Goal: Entertainment & Leisure: Consume media (video, audio)

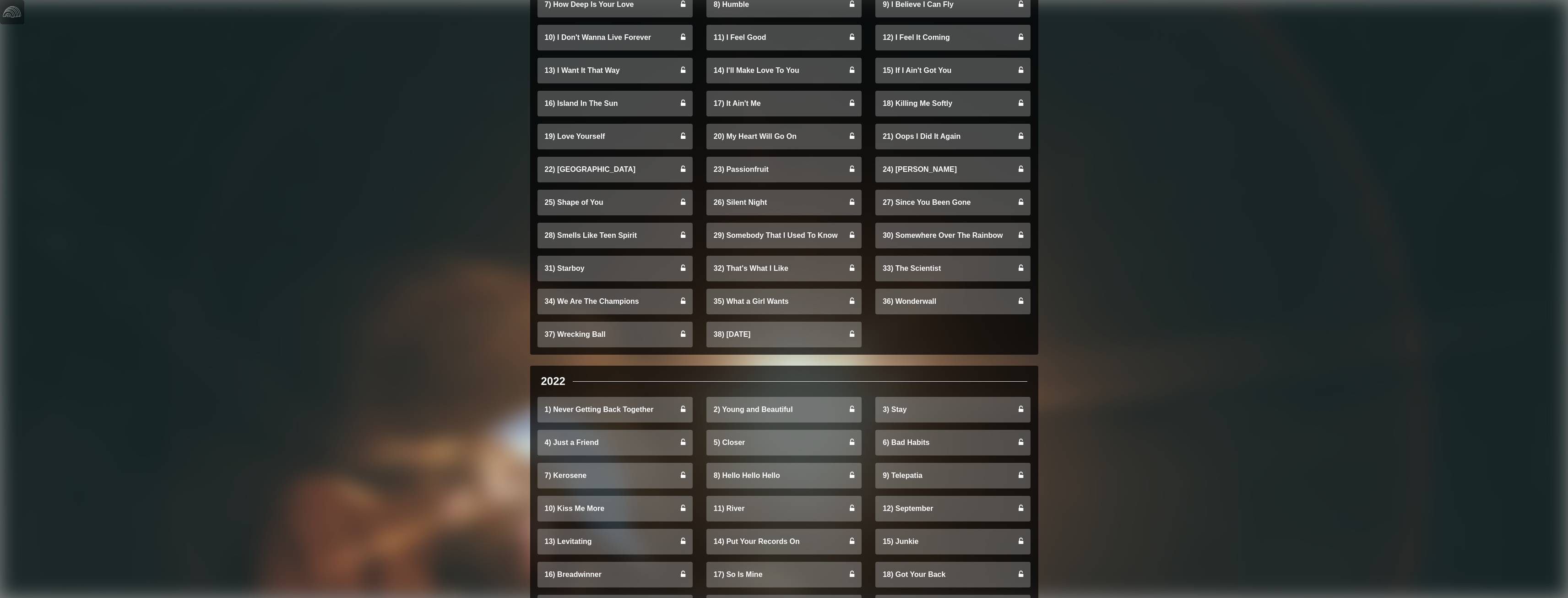
scroll to position [687, 0]
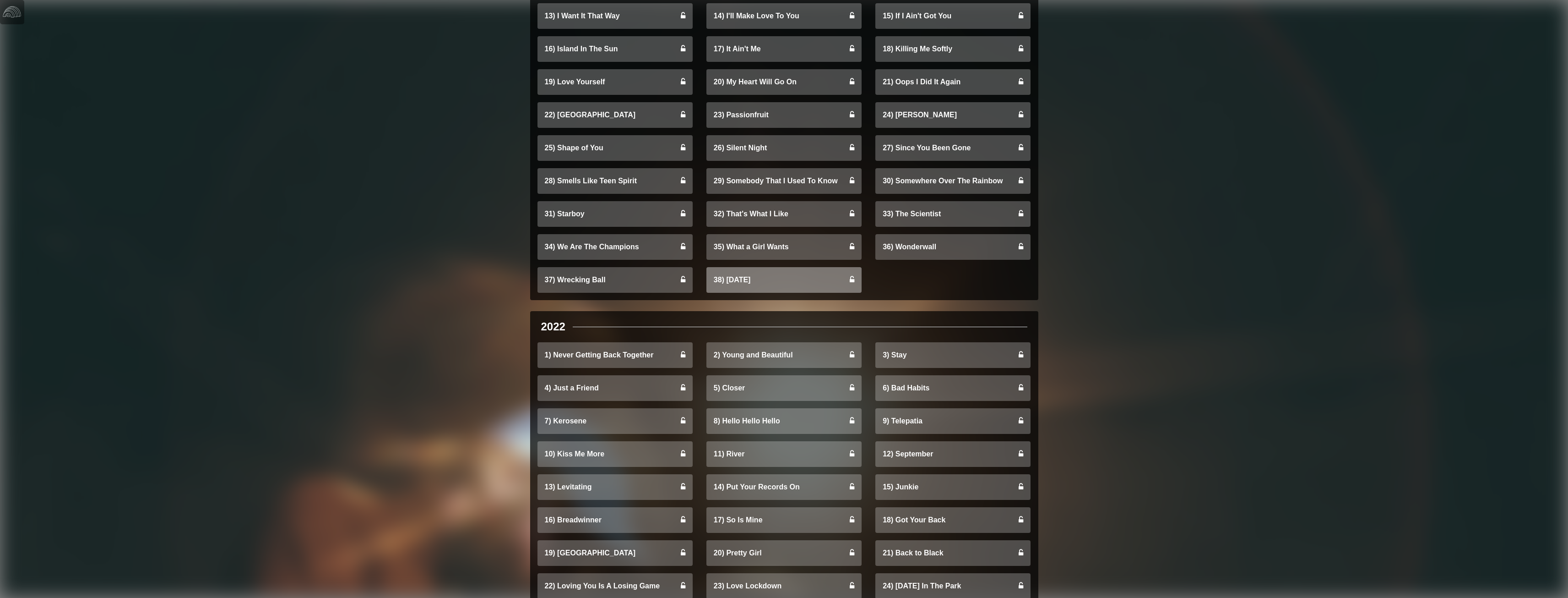
click at [738, 279] on link "38) [DATE]" at bounding box center [784, 279] width 155 height 26
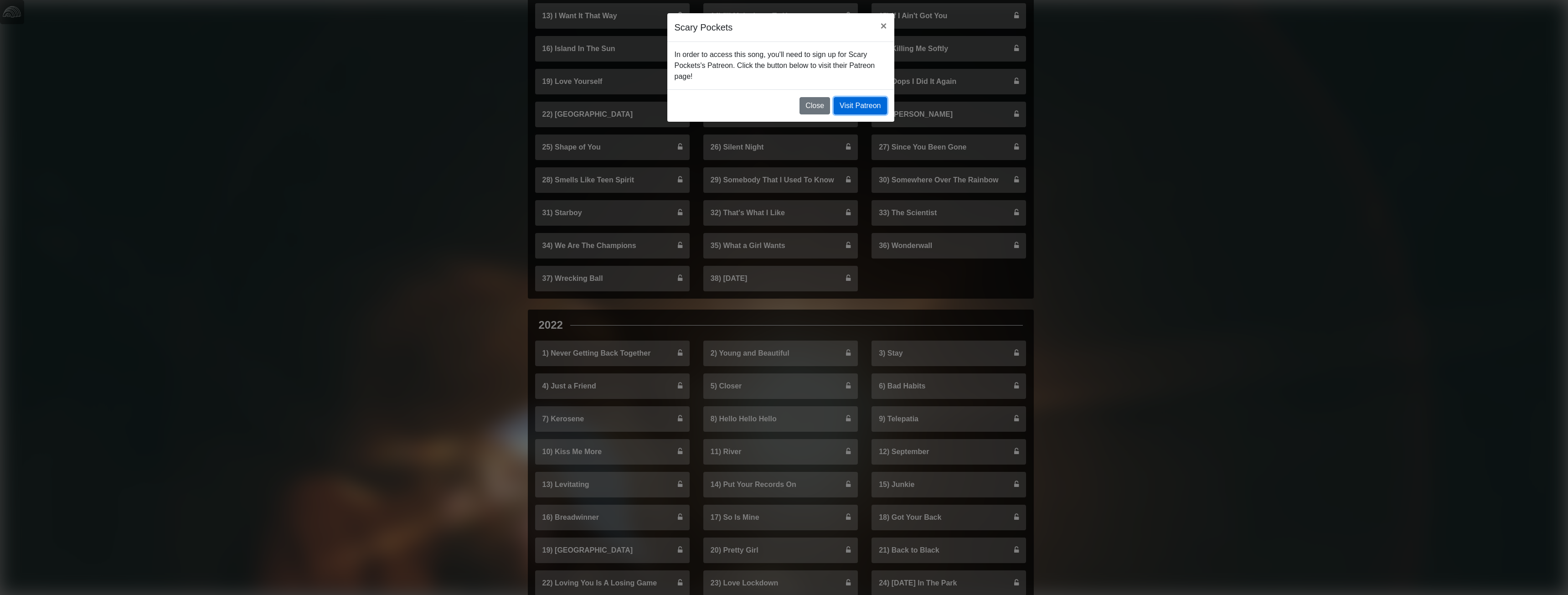
click at [857, 103] on link "Visit Patreon" at bounding box center [860, 105] width 53 height 17
click at [887, 22] on button "×" at bounding box center [883, 26] width 21 height 26
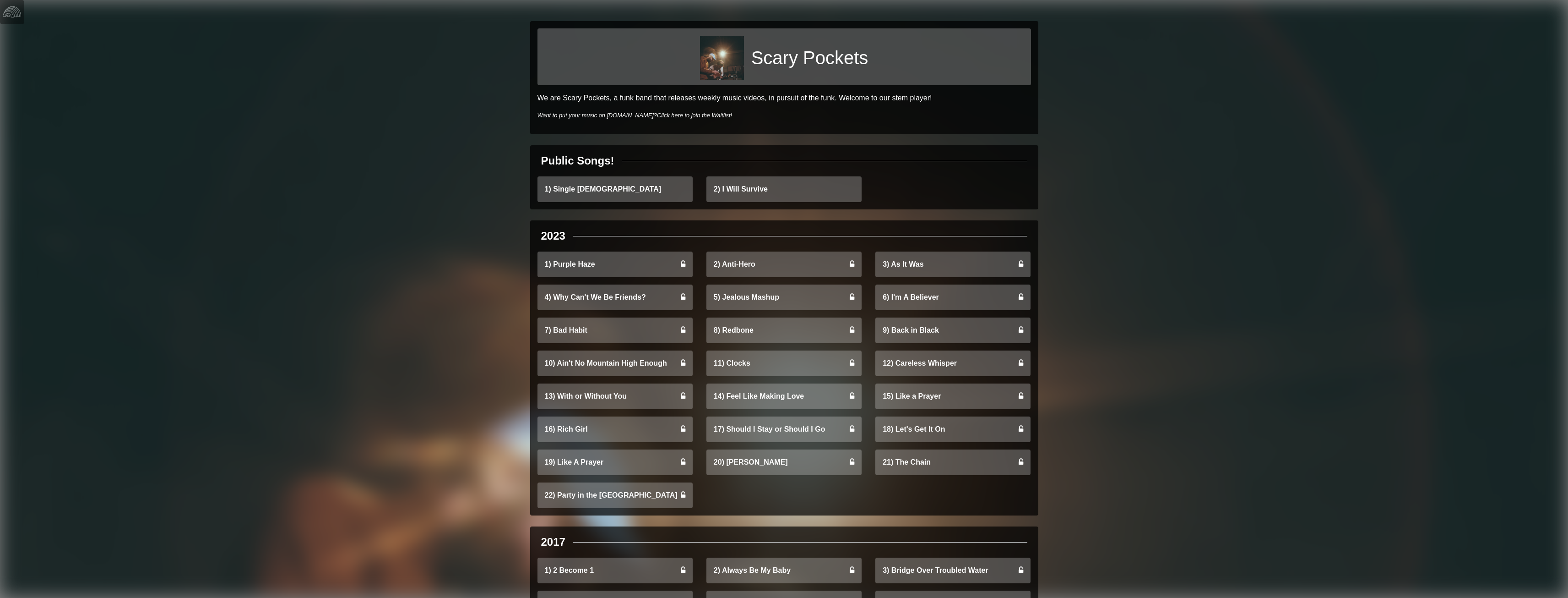
scroll to position [0, 0]
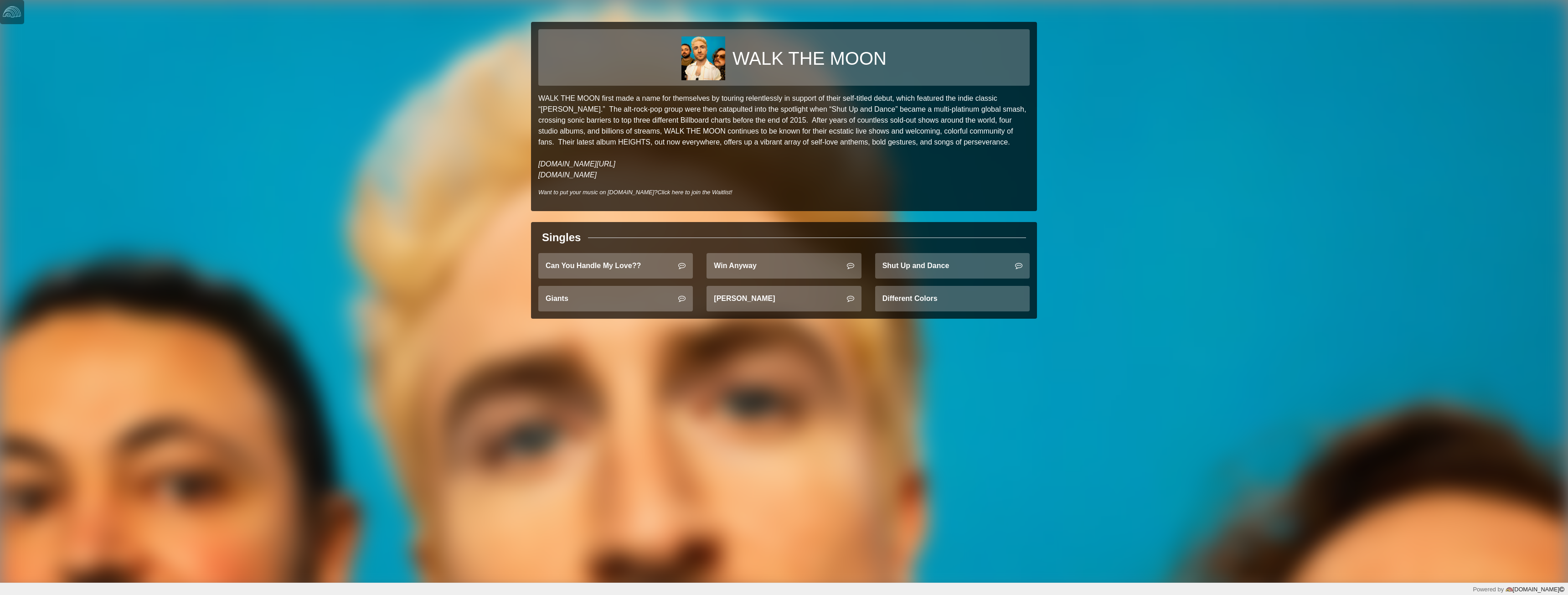
click at [925, 280] on div "Shut Up and Dance" at bounding box center [952, 269] width 168 height 33
click at [921, 272] on link "Shut Up and Dance" at bounding box center [952, 265] width 155 height 26
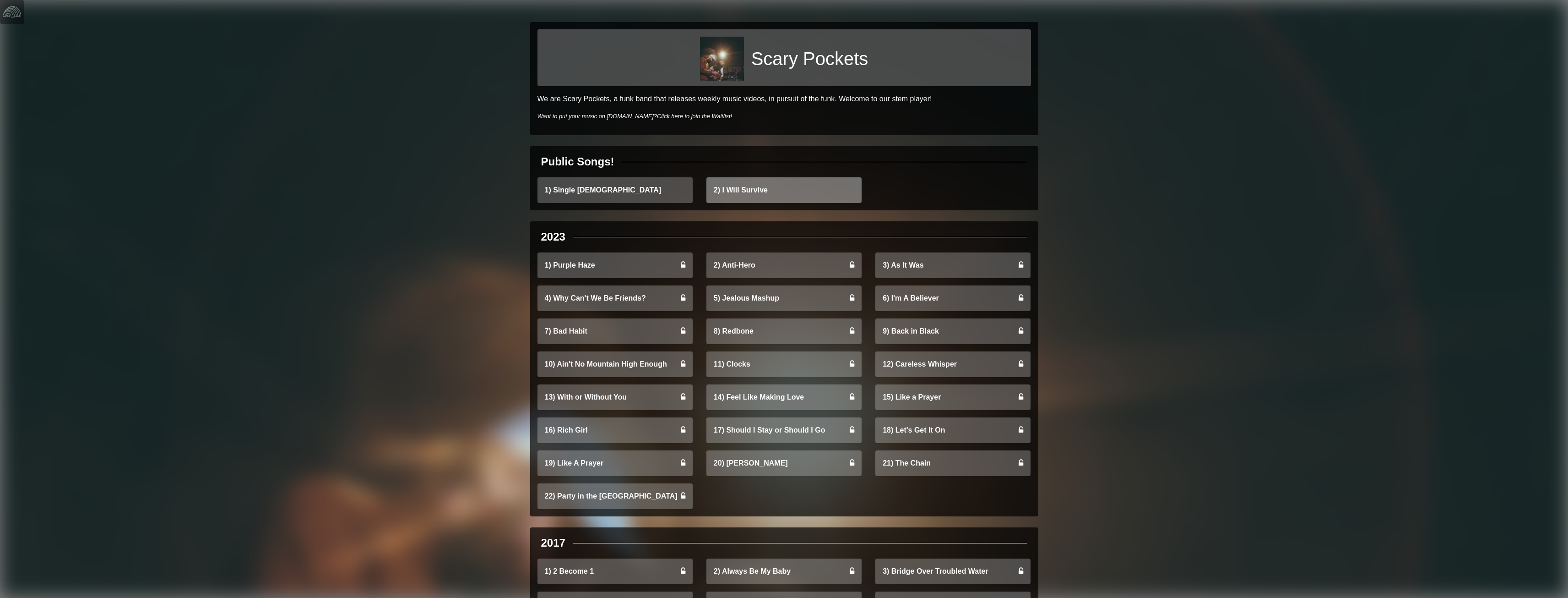
click at [729, 199] on link "2) I Will Survive" at bounding box center [784, 190] width 155 height 26
